Goal: Task Accomplishment & Management: Complete application form

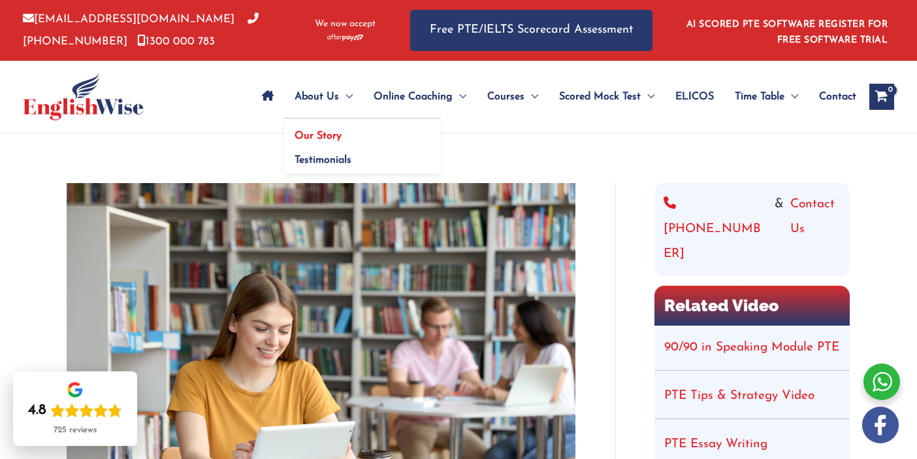
click at [295, 131] on span "Our Story" at bounding box center [318, 136] width 47 height 10
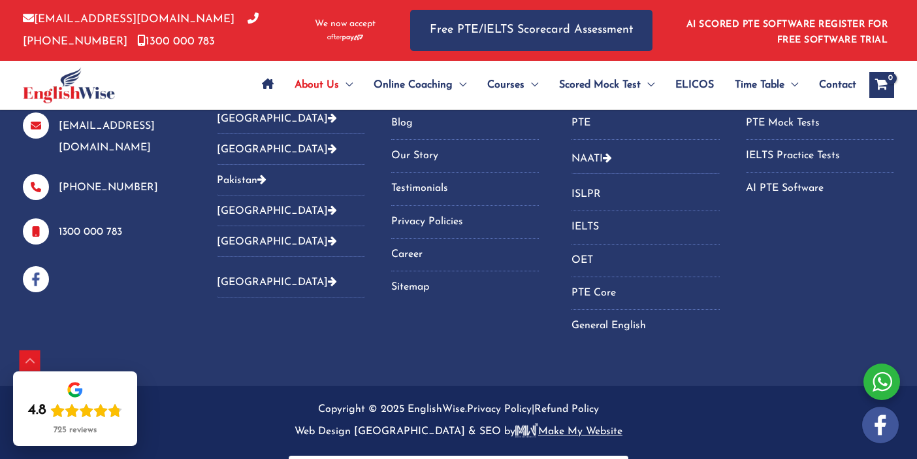
scroll to position [2252, 0]
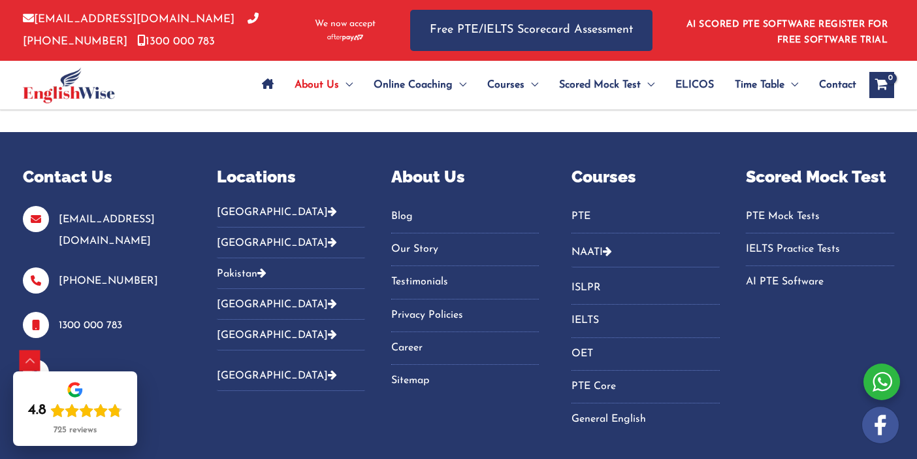
click at [603, 247] on link "NAATI" at bounding box center [587, 252] width 31 height 10
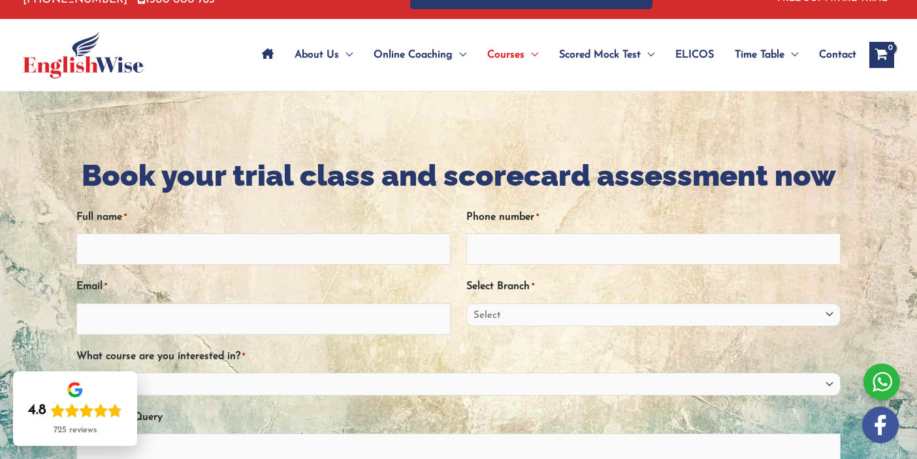
scroll to position [70, 0]
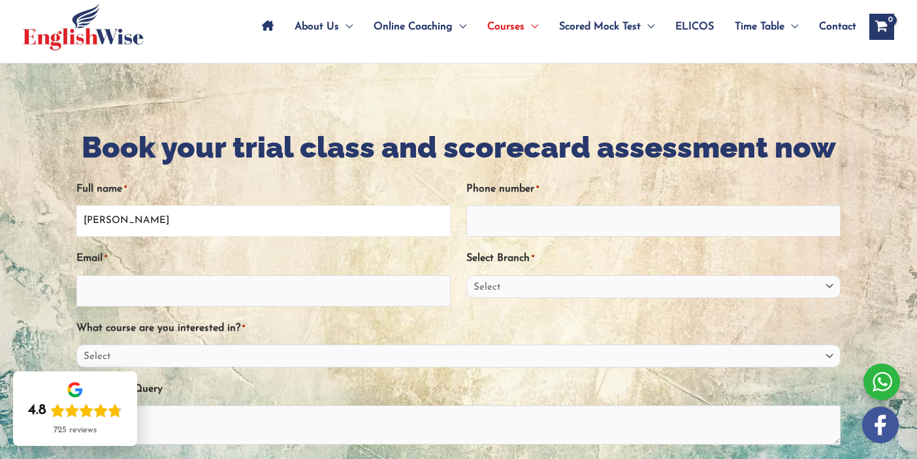
type input "Baoxin Chen"
type input "0491639567"
type input "bobhomestar@gmail.com"
select select "Victoria"
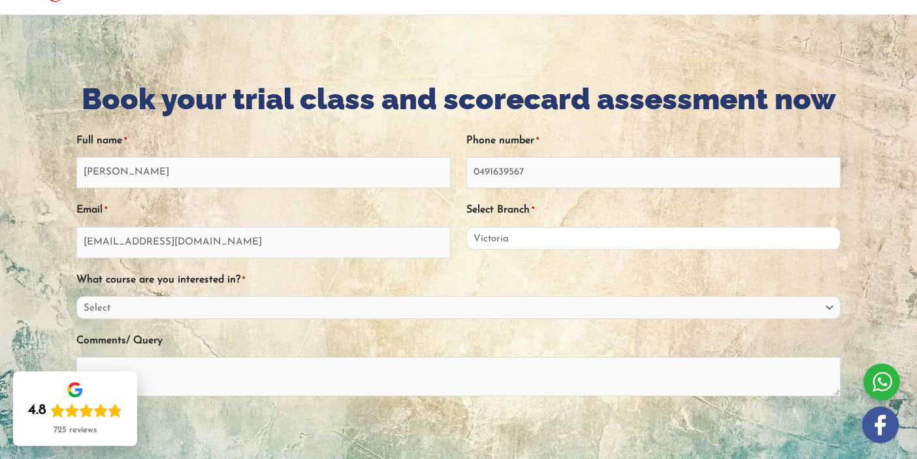
scroll to position [193, 0]
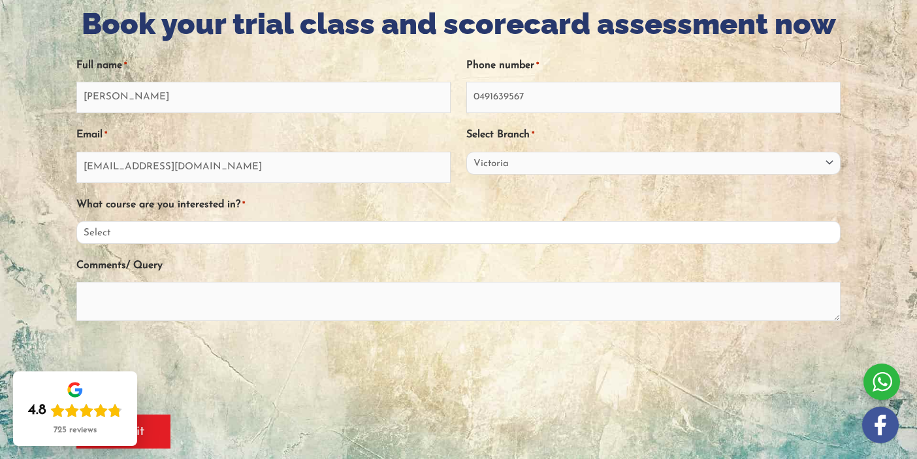
select select "NAATI"
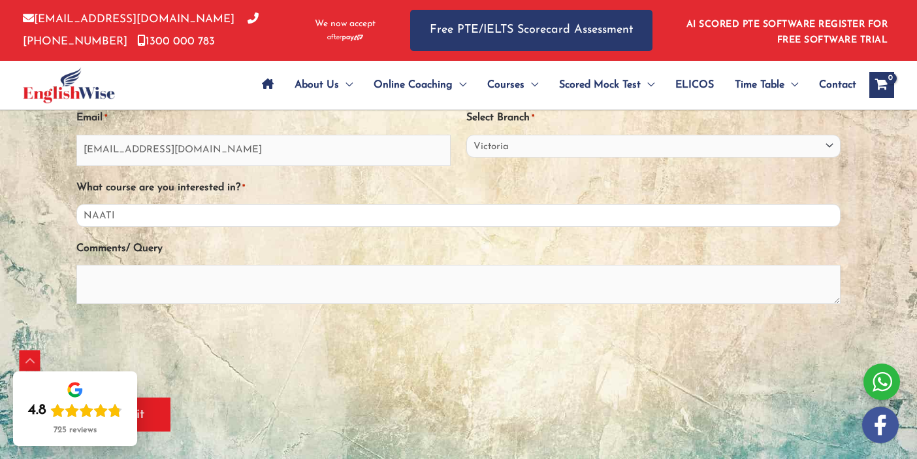
scroll to position [247, 0]
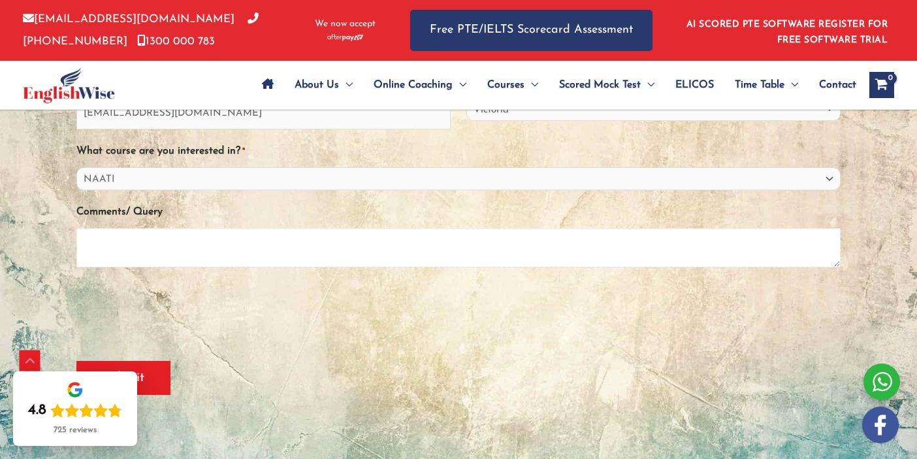
click at [95, 240] on textarea "Comments/ Query" at bounding box center [458, 247] width 764 height 39
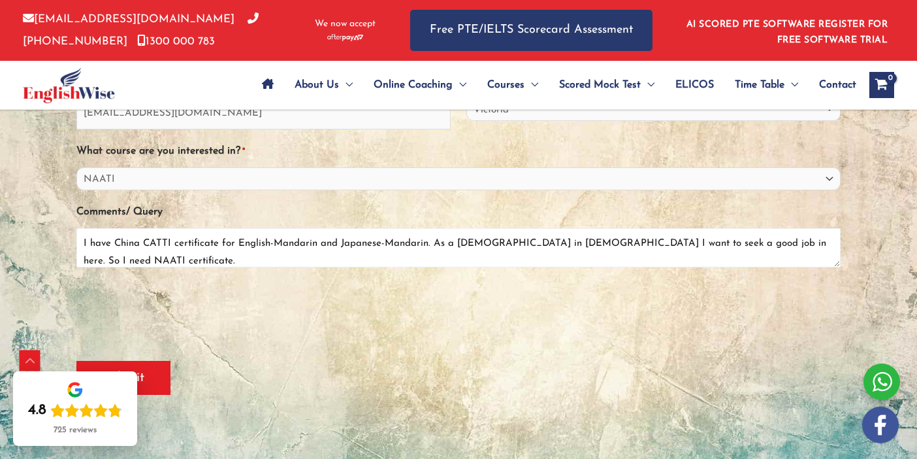
type textarea "I have China CATTI certificate for English-Mandarin and Japanese-Mandarin. As a…"
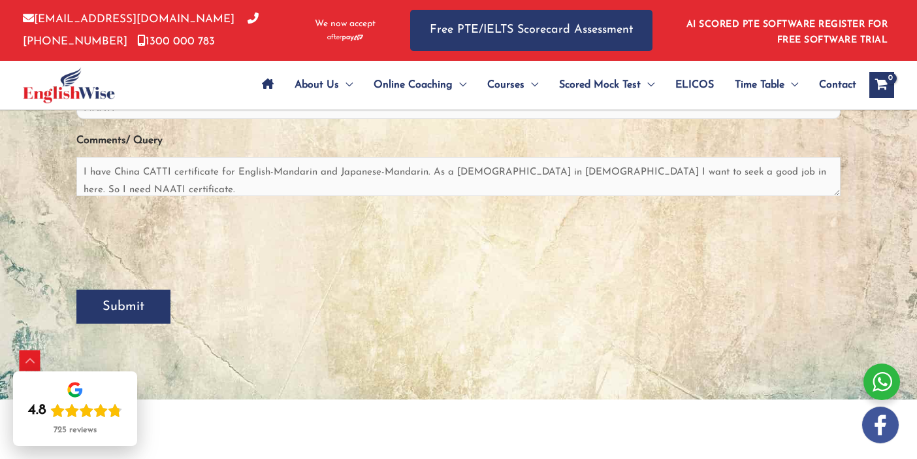
click at [138, 312] on input "Submit" at bounding box center [123, 306] width 94 height 34
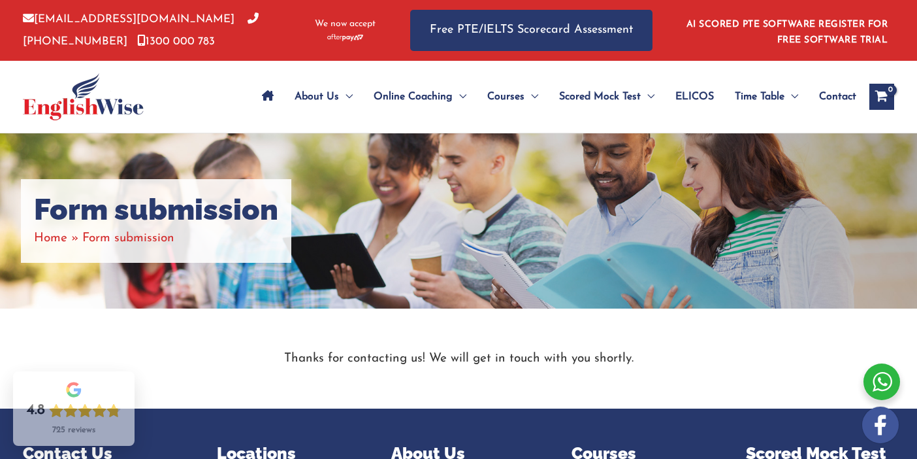
scroll to position [3, 0]
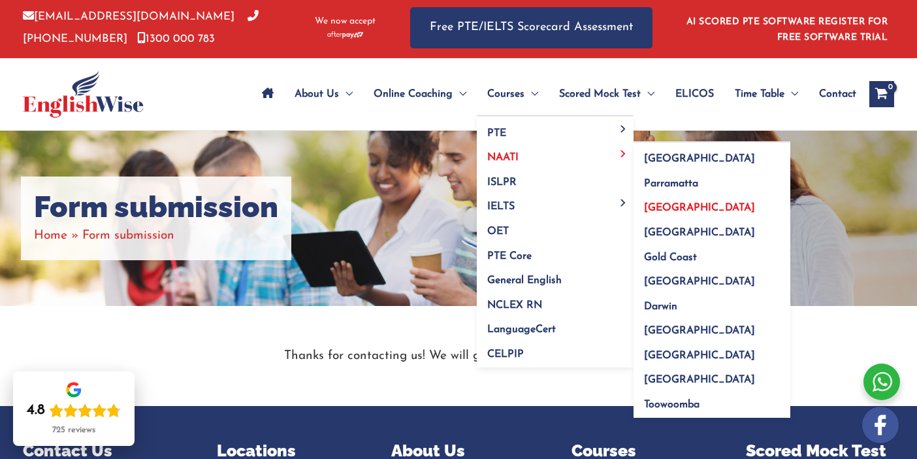
click at [658, 205] on span "[GEOGRAPHIC_DATA]" at bounding box center [699, 207] width 111 height 10
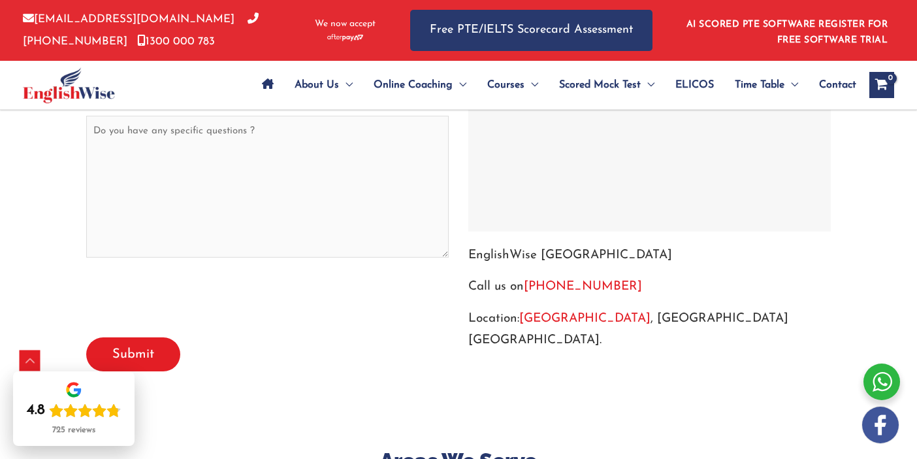
scroll to position [4717, 0]
